Goal: Navigation & Orientation: Find specific page/section

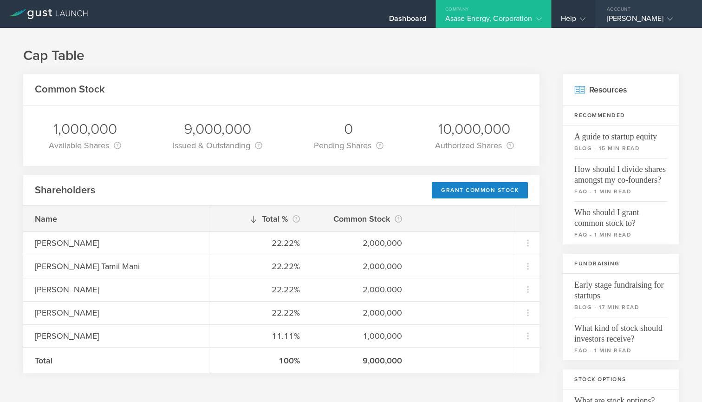
click at [673, 18] on icon at bounding box center [670, 19] width 6 height 6
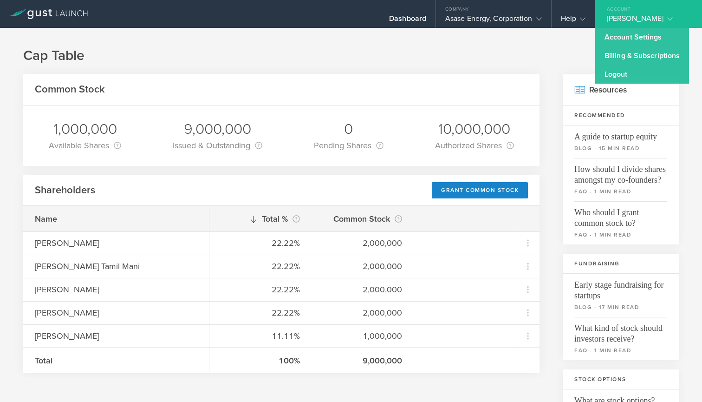
click at [53, 15] on icon at bounding box center [48, 14] width 78 height 10
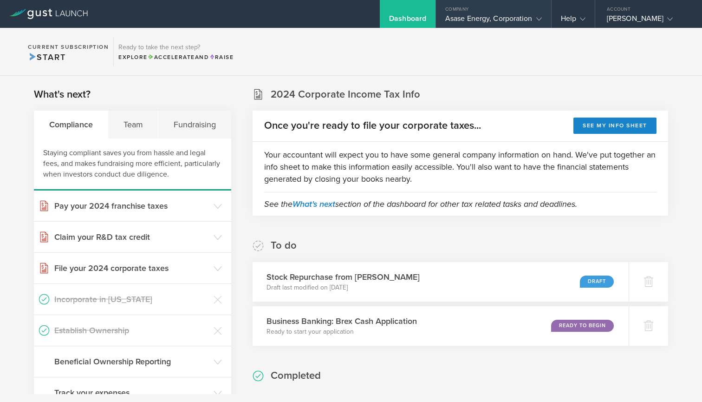
click at [545, 18] on div "Asase Energy, Corporation" at bounding box center [493, 21] width 115 height 14
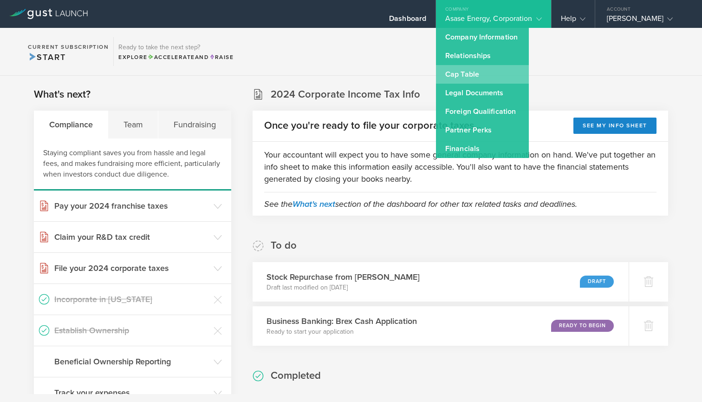
click at [481, 72] on link "Cap Table" at bounding box center [482, 74] width 93 height 19
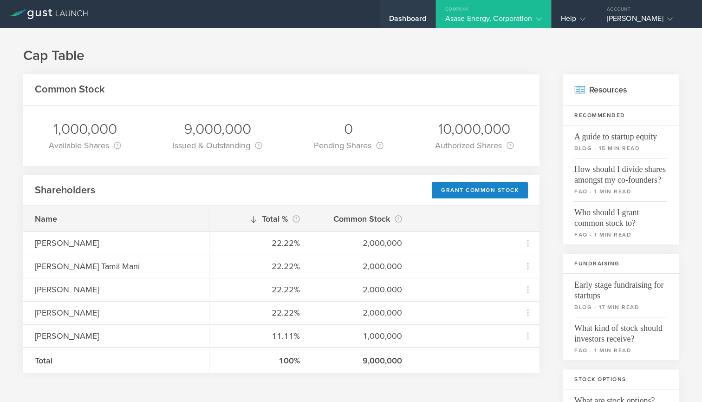
click at [412, 22] on div "Dashboard" at bounding box center [407, 21] width 37 height 14
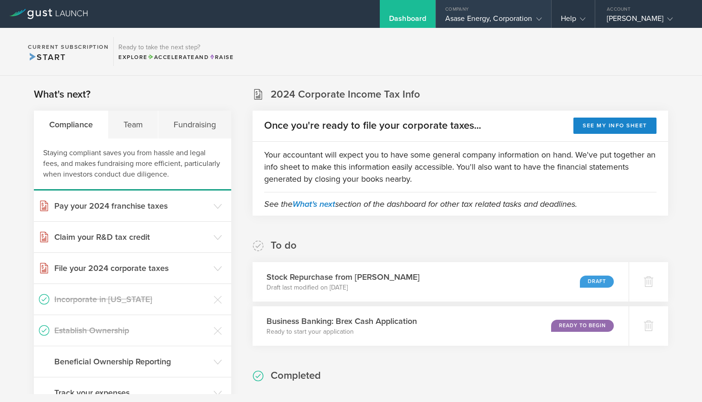
click at [503, 16] on div "Asase Energy, Corporation" at bounding box center [493, 21] width 97 height 14
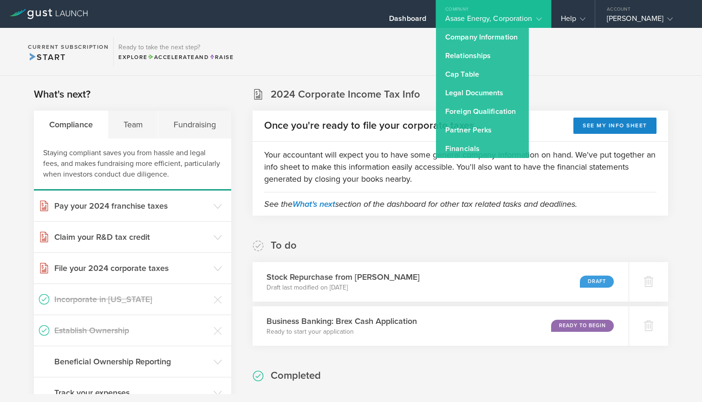
click at [536, 15] on gust-icon at bounding box center [537, 18] width 9 height 9
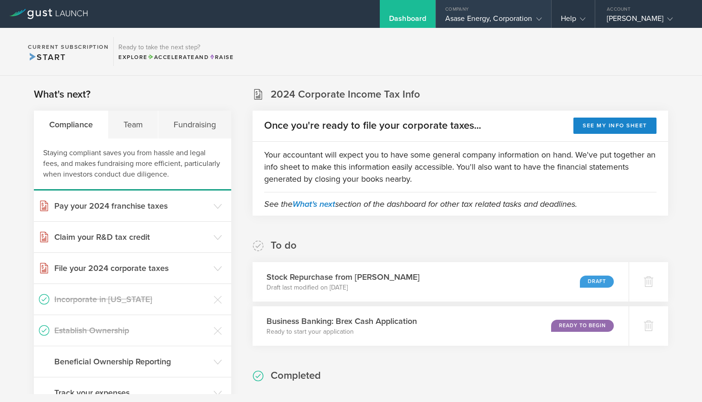
click at [535, 20] on gust-icon at bounding box center [537, 18] width 9 height 9
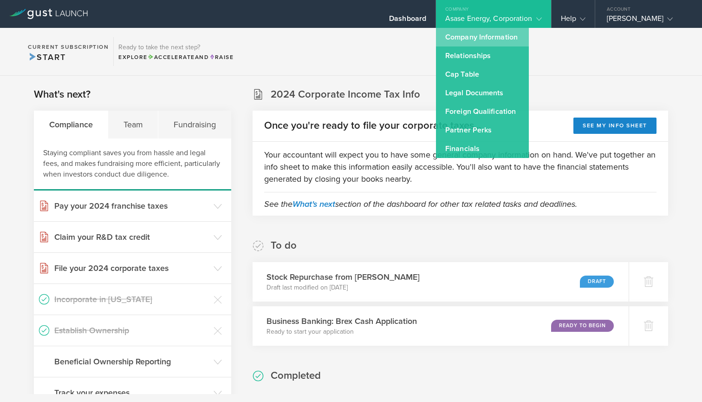
click at [493, 34] on link "Company Information" at bounding box center [482, 37] width 93 height 19
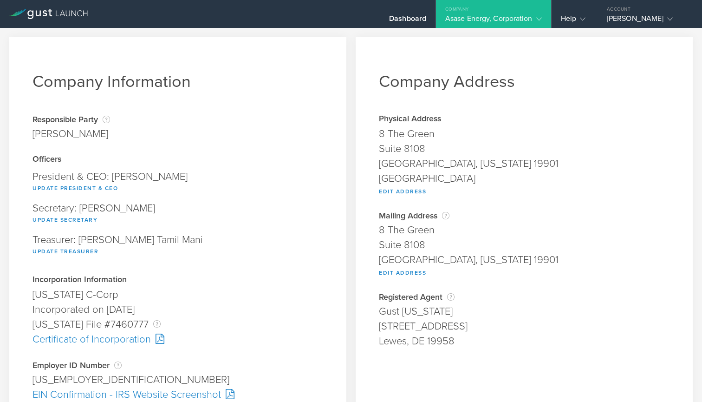
click at [538, 17] on icon at bounding box center [539, 19] width 6 height 6
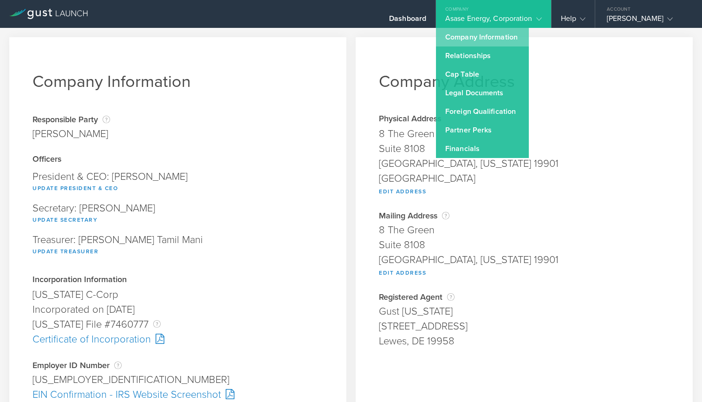
click at [474, 39] on link "Company Information" at bounding box center [482, 37] width 93 height 19
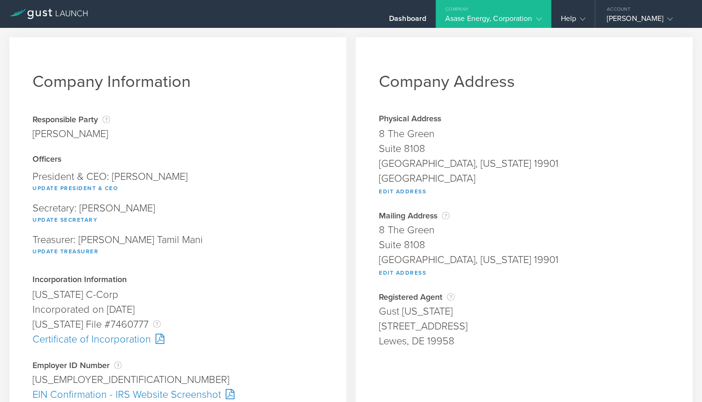
click at [537, 15] on gust-icon at bounding box center [537, 18] width 9 height 9
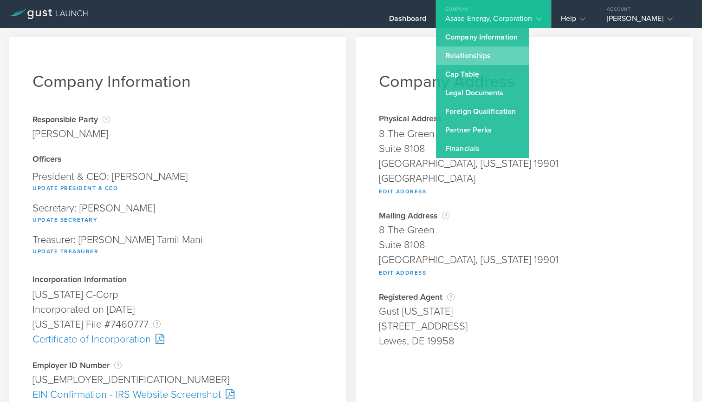
click at [469, 53] on link "Relationships" at bounding box center [482, 55] width 93 height 19
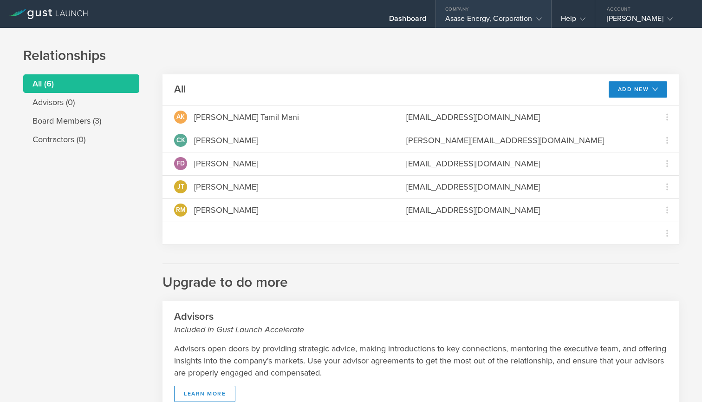
click at [539, 19] on icon at bounding box center [539, 19] width 6 height 6
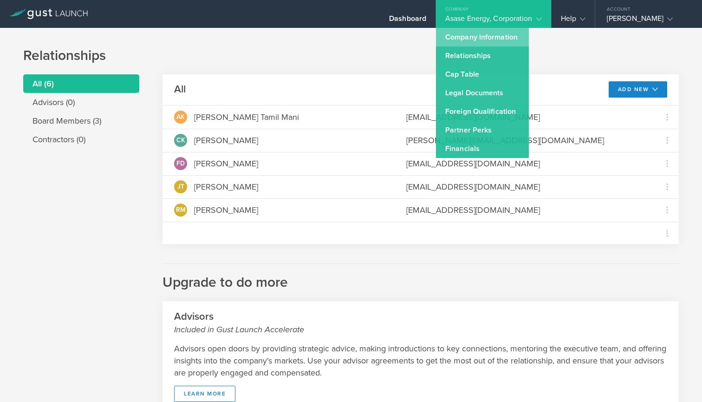
click at [470, 35] on link "Company Information" at bounding box center [482, 37] width 93 height 19
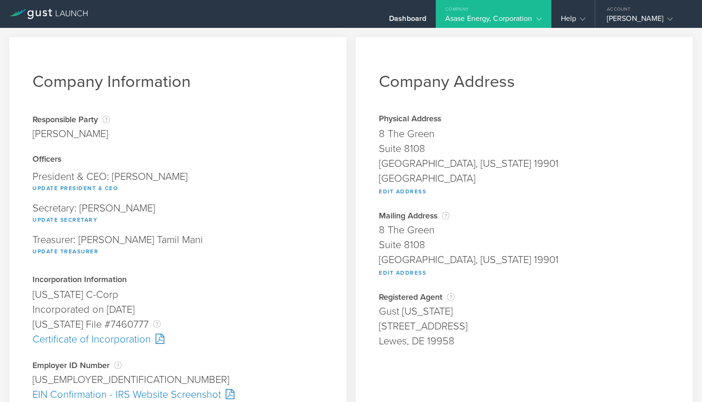
click at [543, 19] on div "Asase Energy, Corporation" at bounding box center [493, 21] width 115 height 14
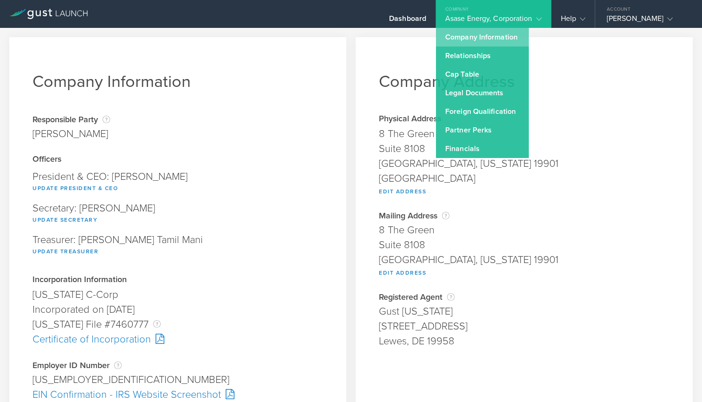
click at [489, 37] on link "Company Information" at bounding box center [482, 37] width 93 height 19
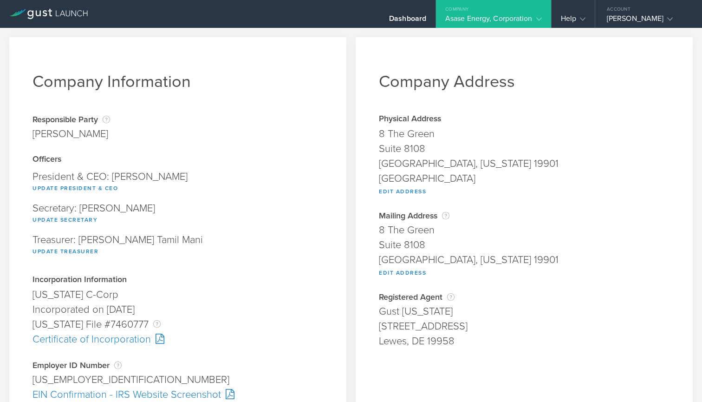
click at [539, 20] on icon at bounding box center [539, 19] width 6 height 6
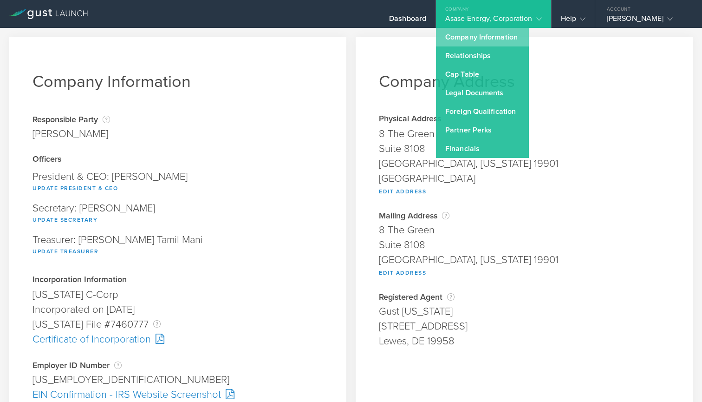
click at [489, 35] on link "Company Information" at bounding box center [482, 37] width 93 height 19
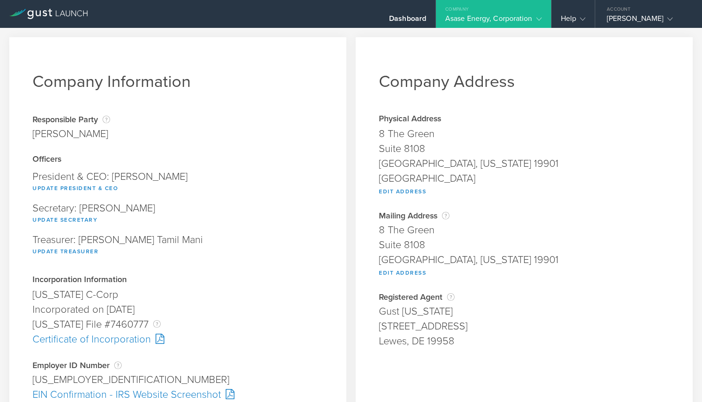
click at [540, 18] on icon at bounding box center [539, 19] width 6 height 6
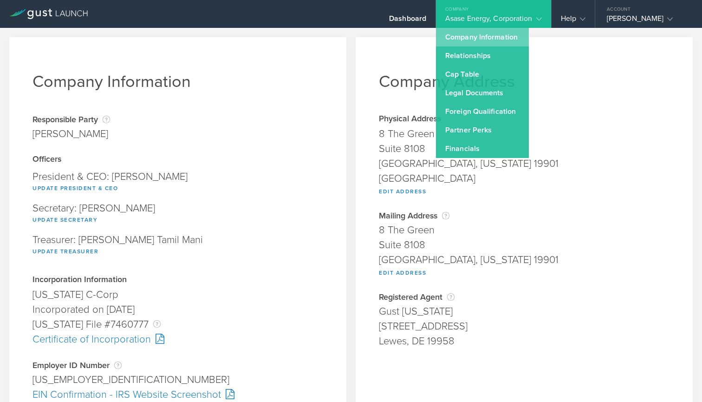
click at [481, 33] on link "Company Information" at bounding box center [482, 37] width 93 height 19
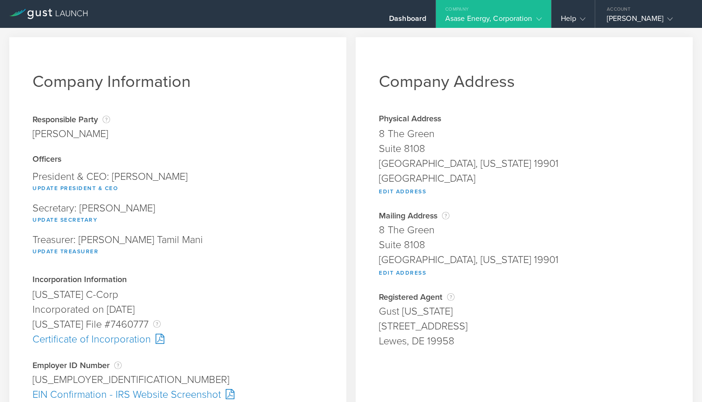
click at [538, 19] on icon at bounding box center [539, 19] width 6 height 6
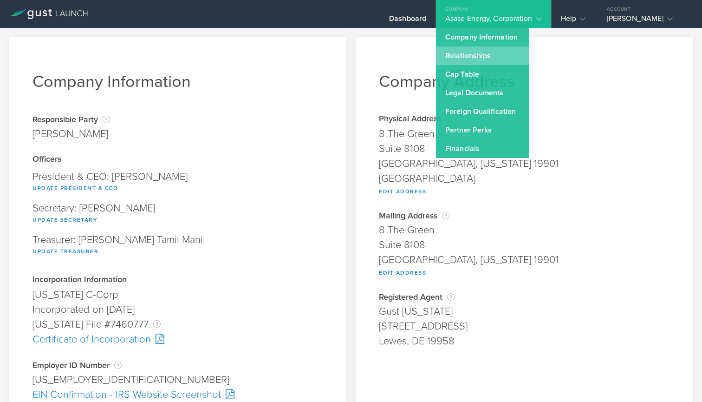
click at [465, 57] on link "Relationships" at bounding box center [482, 55] width 93 height 19
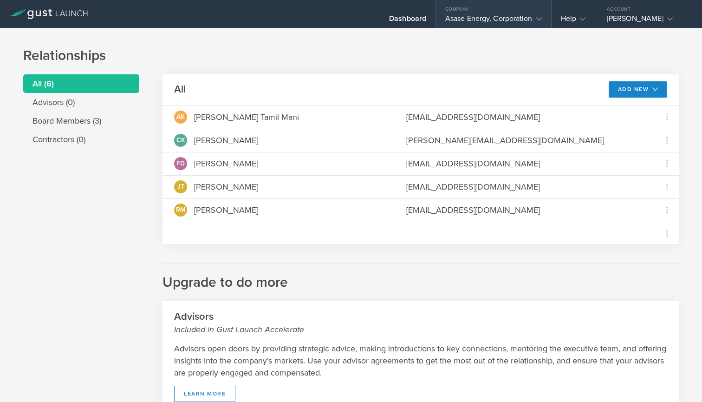
click at [541, 17] on icon at bounding box center [539, 19] width 6 height 6
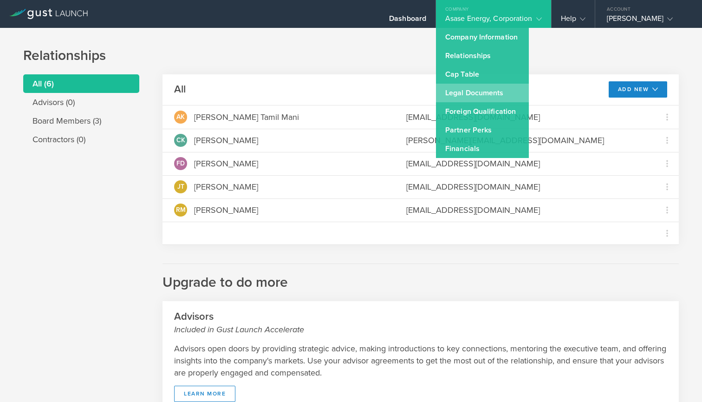
click at [487, 96] on link "Legal Documents" at bounding box center [482, 93] width 93 height 19
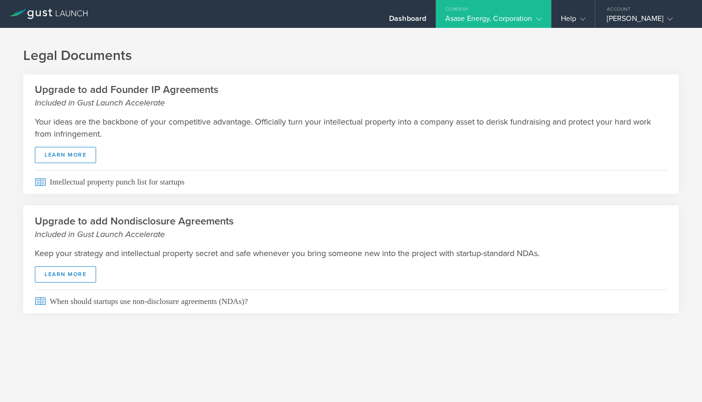
click at [542, 14] on div "Asase Energy, Corporation" at bounding box center [493, 21] width 115 height 14
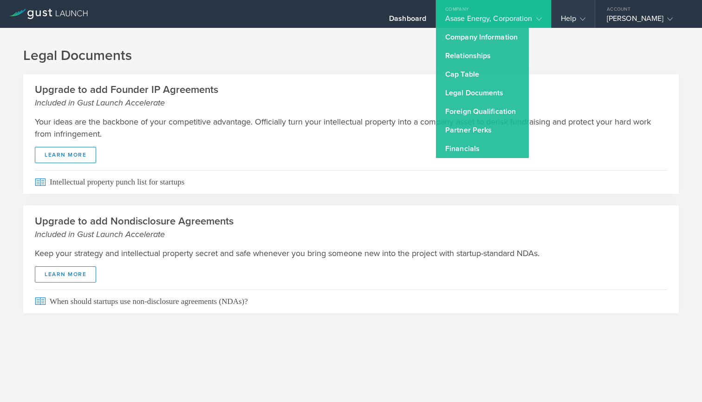
click at [585, 17] on icon at bounding box center [583, 19] width 6 height 6
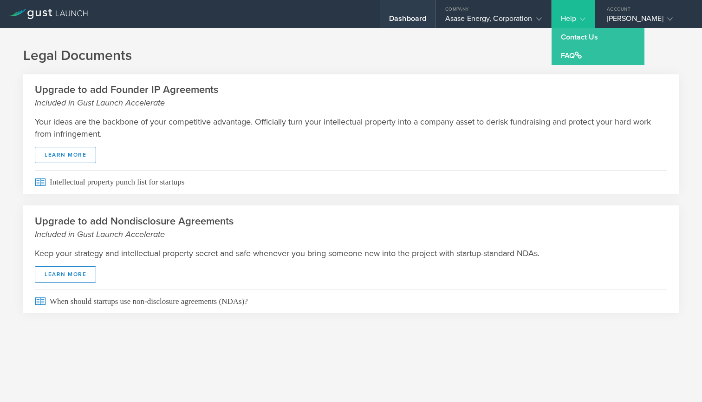
click at [405, 22] on div "Dashboard" at bounding box center [407, 21] width 37 height 14
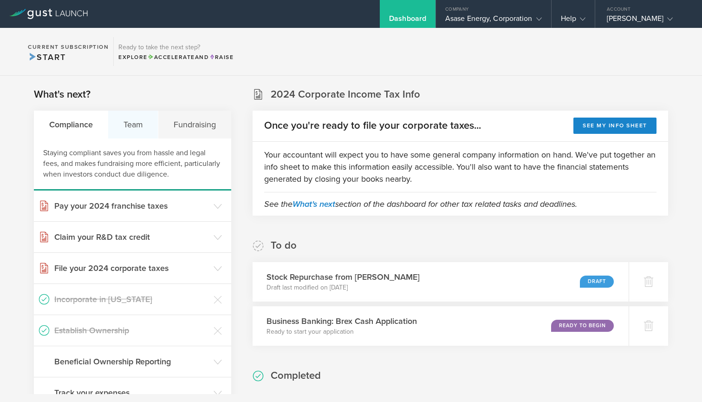
click at [139, 127] on div "Team" at bounding box center [133, 125] width 50 height 28
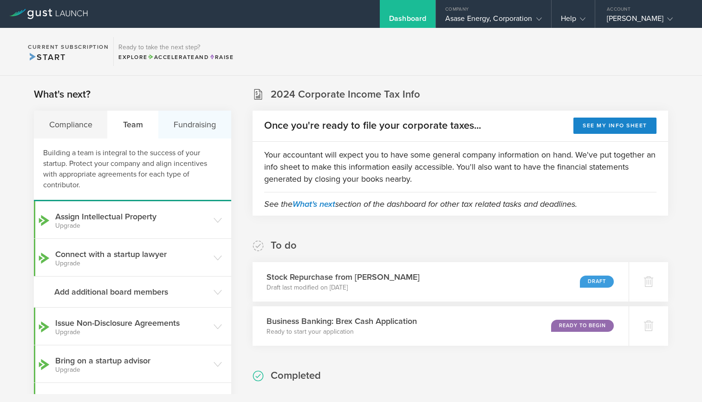
click at [203, 127] on div "Fundraising" at bounding box center [194, 125] width 72 height 28
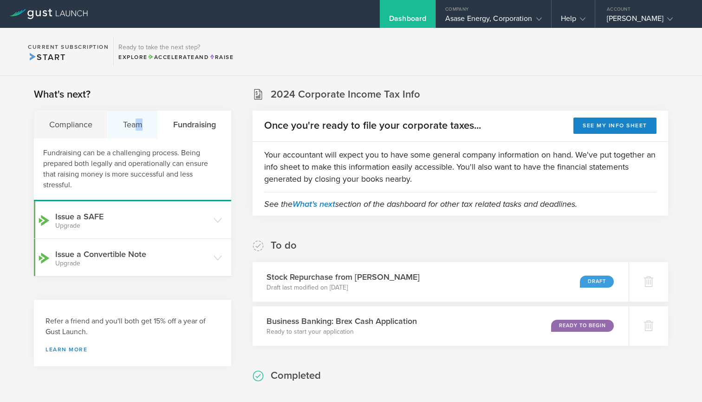
click at [138, 124] on div "Team" at bounding box center [133, 125] width 50 height 28
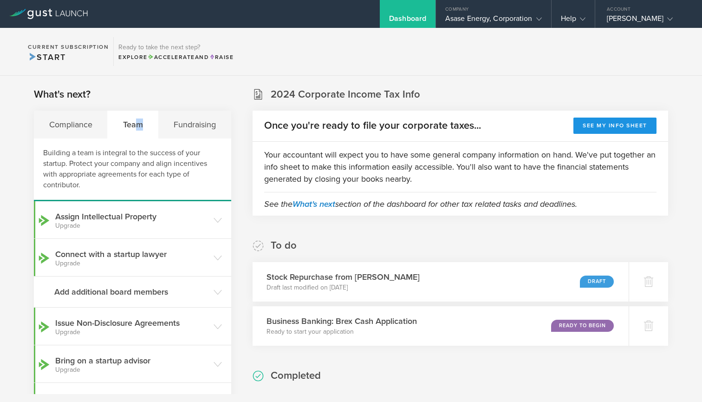
click at [600, 129] on button "See my info sheet" at bounding box center [615, 125] width 83 height 16
